Goal: Transaction & Acquisition: Purchase product/service

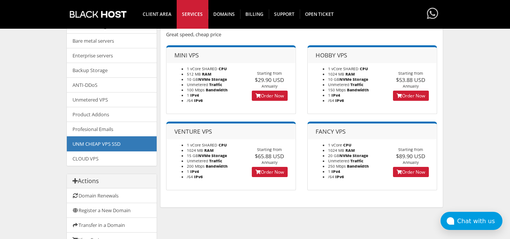
scroll to position [75, 0]
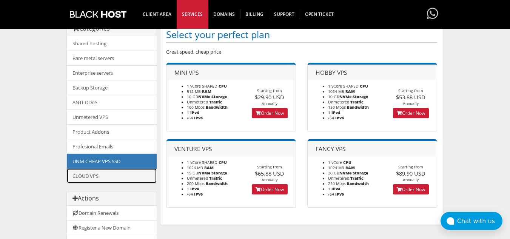
click at [90, 178] on link "CLOUD VPS" at bounding box center [112, 175] width 90 height 15
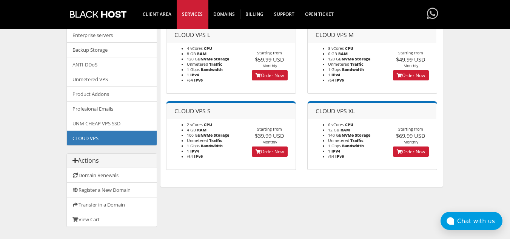
scroll to position [75, 0]
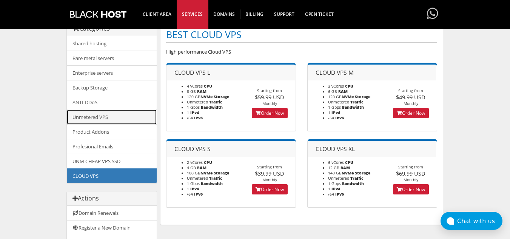
click at [90, 115] on link "Unmetered VPS" at bounding box center [112, 116] width 90 height 15
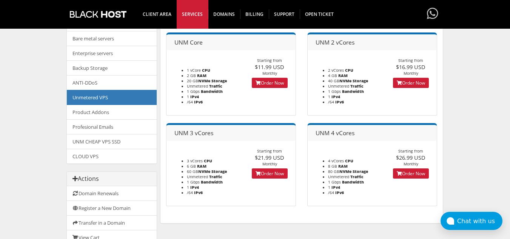
scroll to position [113, 0]
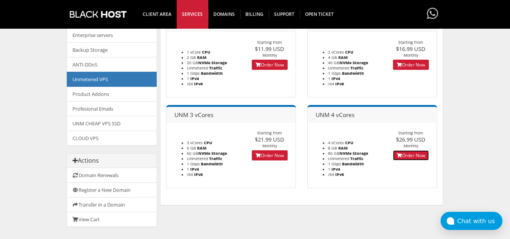
click at [411, 155] on link "Order Now" at bounding box center [411, 155] width 36 height 10
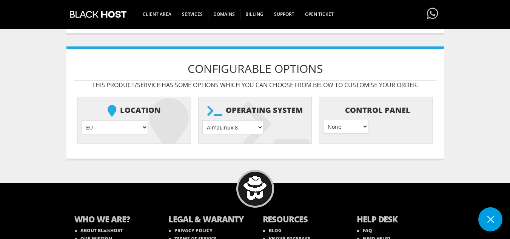
scroll to position [302, 0]
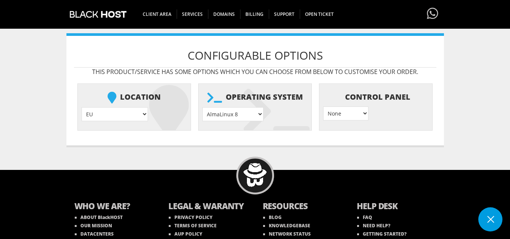
click at [118, 118] on select "EU } USA } London } Amsterdam } Vienna } Chicago }" at bounding box center [115, 114] width 66 height 14
select select "1226"
click at [82, 107] on select "EU } USA } London } Amsterdam } Vienna } Chicago }" at bounding box center [115, 114] width 66 height 14
click at [258, 117] on select "AlmaLinux 8 } AlmaLinux 9 } AlmaLinux 10 } Rocky Linux 8 } Rocky Linux 9 } Cent…" at bounding box center [232, 114] width 61 height 14
